Goal: Use online tool/utility: Use online tool/utility

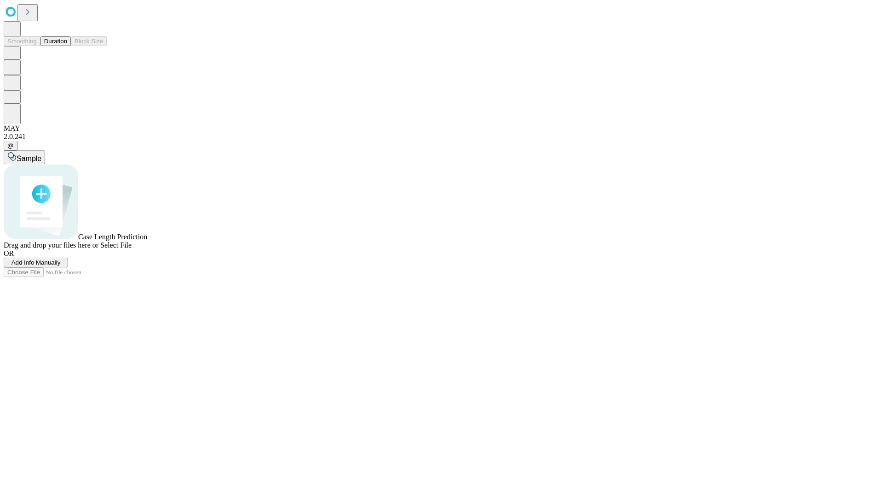
click at [67, 46] on button "Duration" at bounding box center [55, 41] width 30 height 10
click at [132, 249] on span "Select File" at bounding box center [115, 245] width 31 height 8
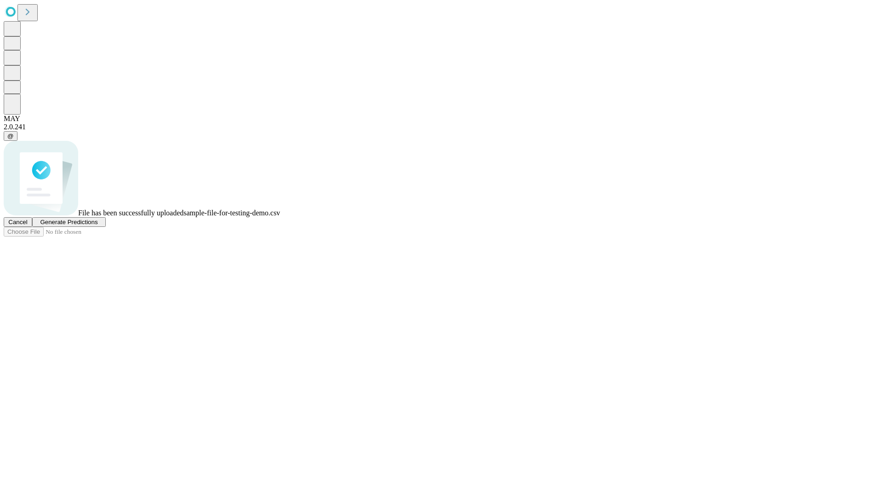
click at [97, 225] on span "Generate Predictions" at bounding box center [68, 221] width 57 height 7
